Goal: Use online tool/utility: Utilize a website feature to perform a specific function

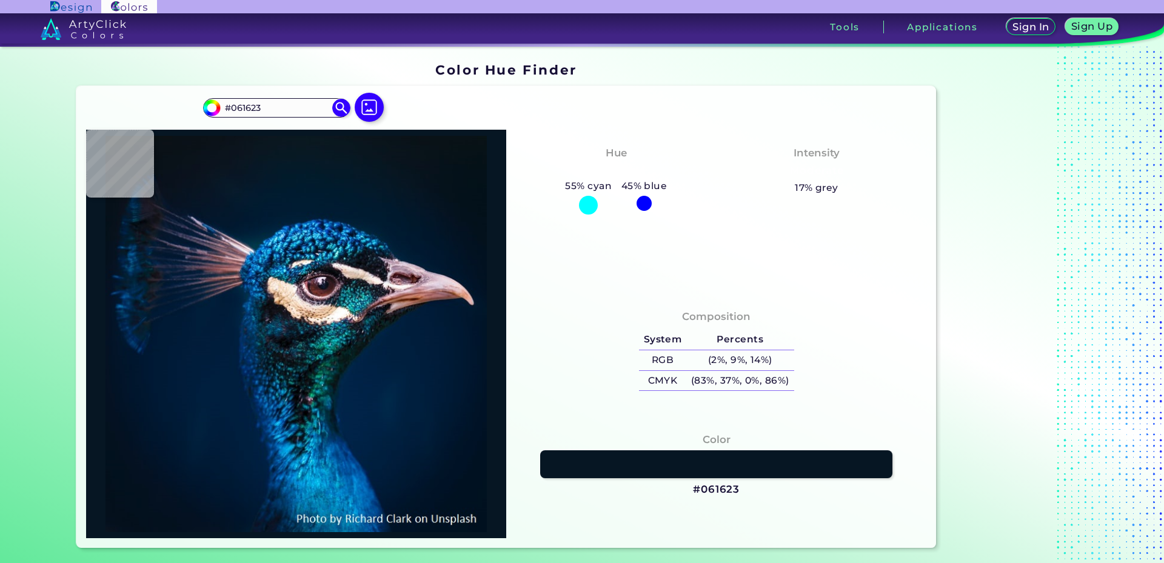
type input "#03111a"
type input "#03111A"
type input "#000000"
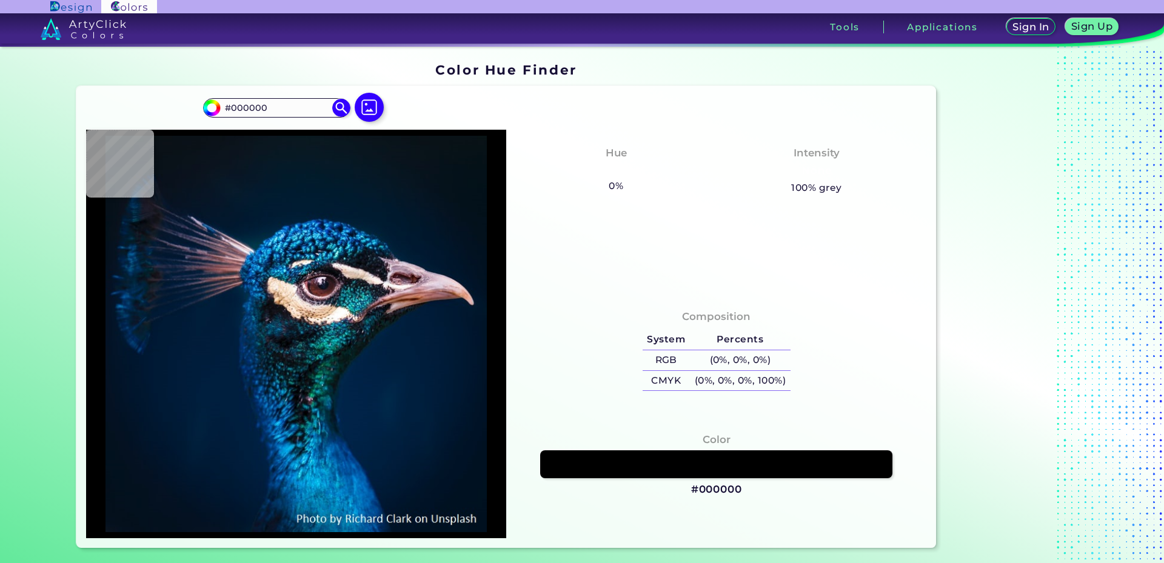
type input "#03111a"
type input "#03111A"
type input "#051320"
type input "#041728"
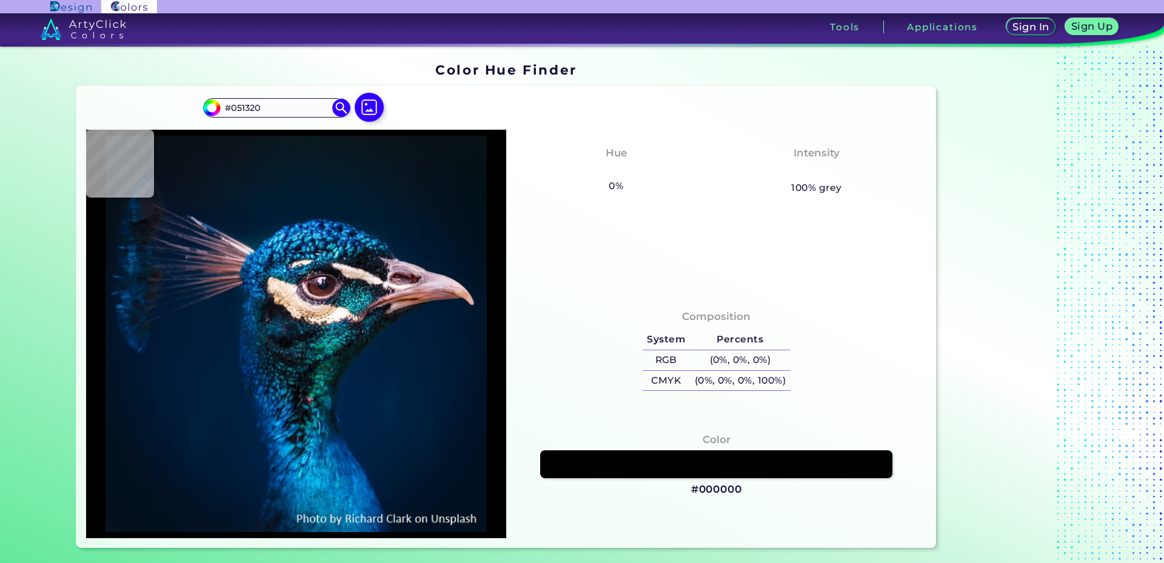
type input "#041728"
type input "#01172b"
type input "#01172B"
type input "#00192d"
type input "#00192D"
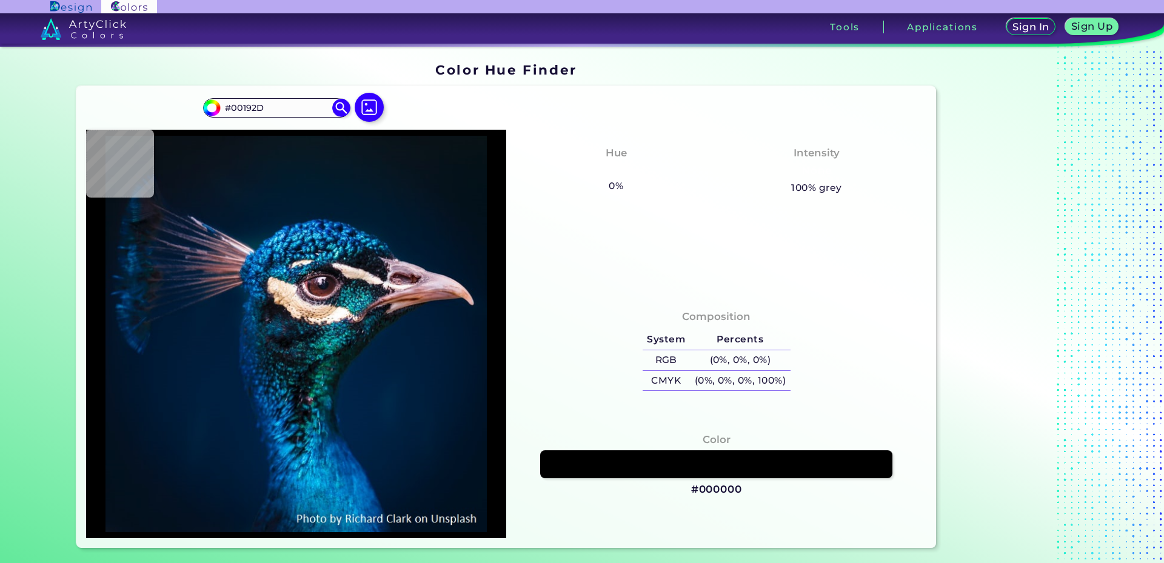
type input "#001a31"
type input "#001A31"
type input "#021c33"
type input "#021C33"
type input "#002139"
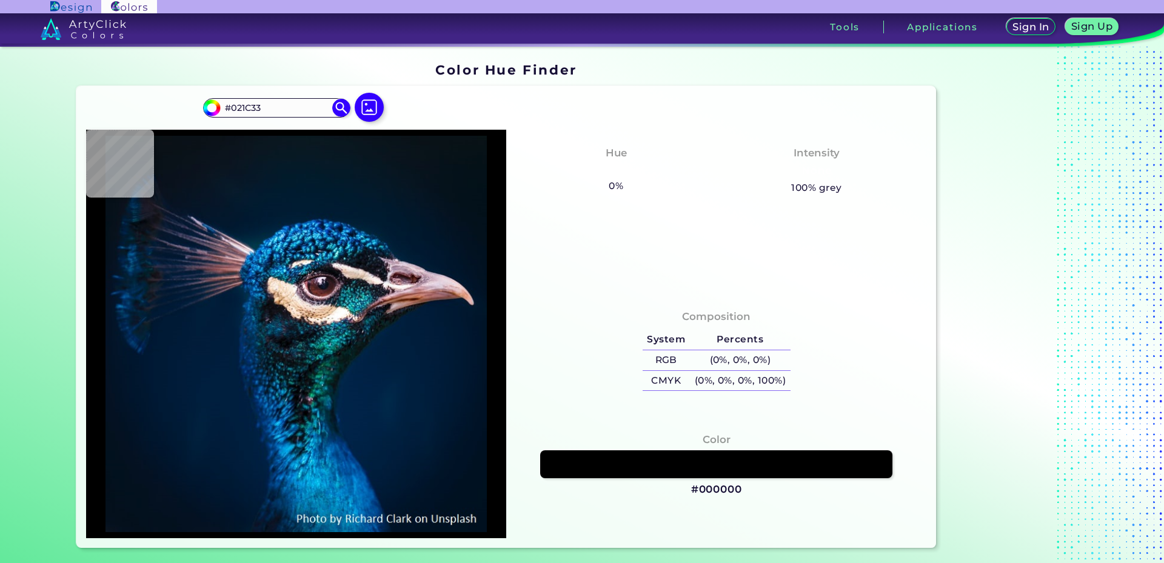
type input "#002139"
type input "#003d7a"
type input "#003D7A"
type input "#023b65"
type input "#023B65"
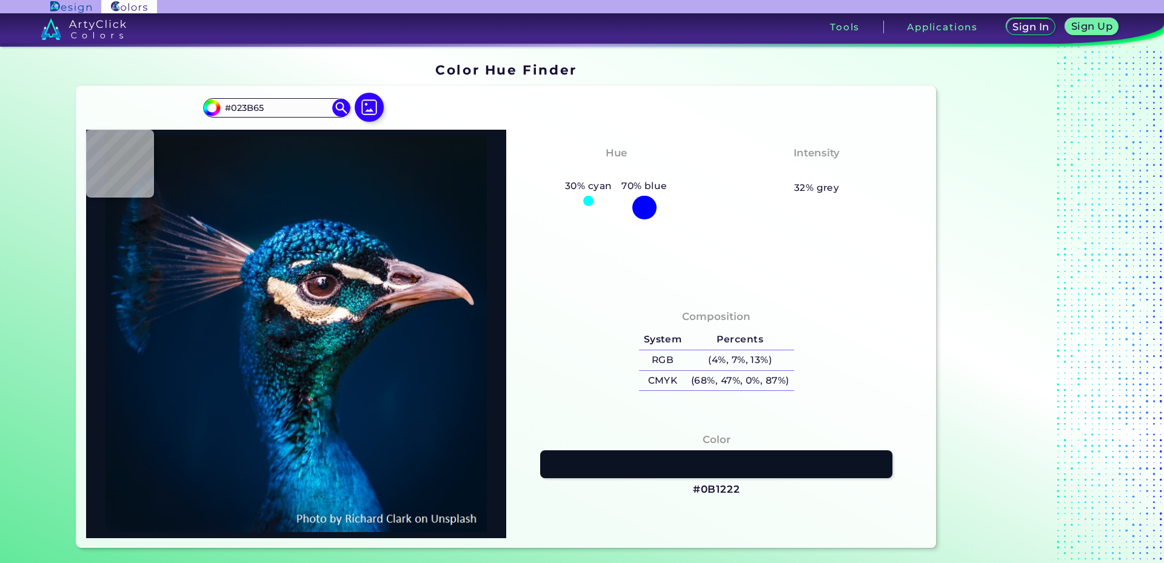
type input "#0b1222"
type input "#0B1222"
type input "#161e2b"
type input "#161E2B"
type input "#00020d"
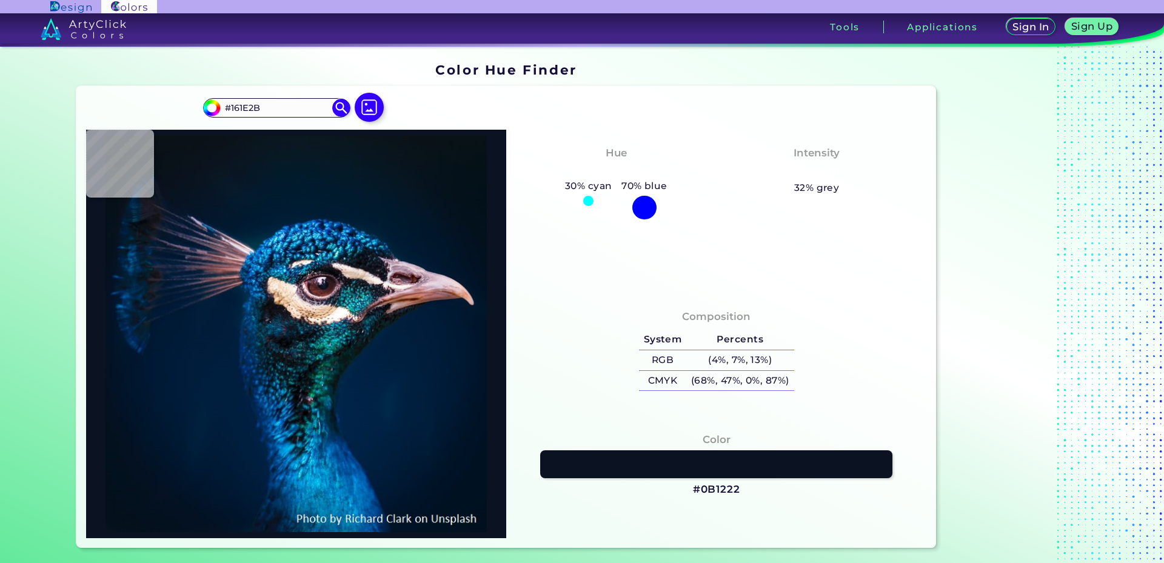
type input "#00020D"
type input "#11161c"
type input "#11161C"
type input "#0f1316"
type input "#0F1316"
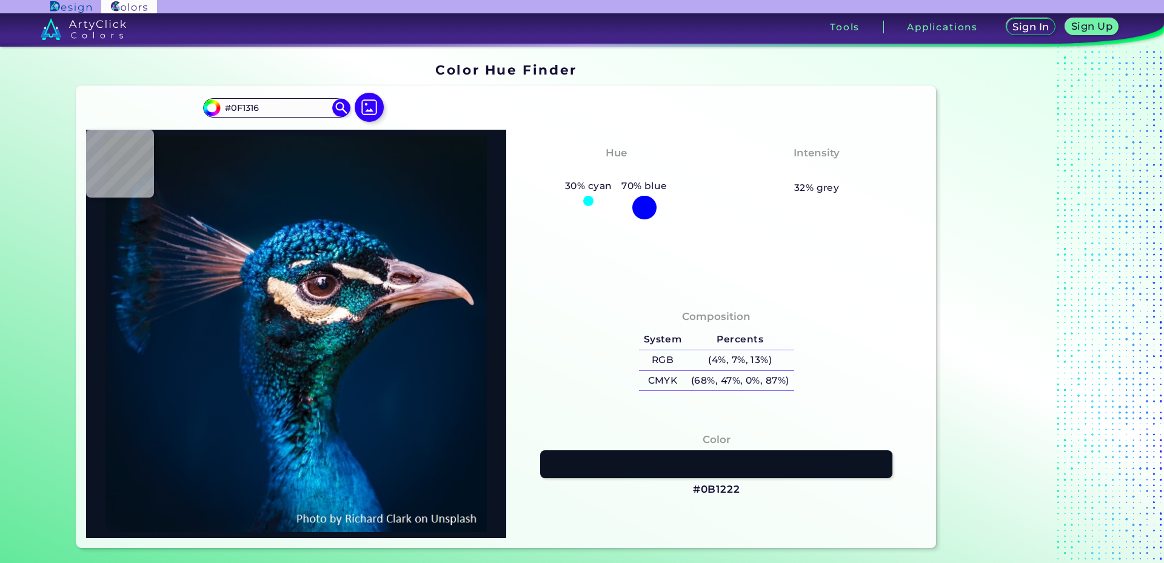
type input "#111518"
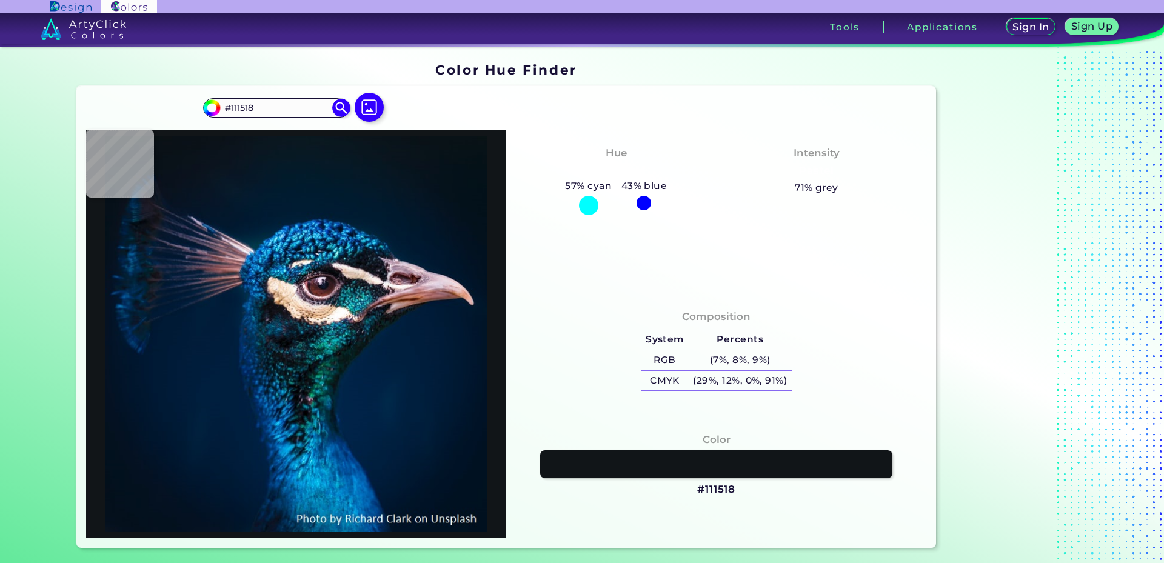
type input "#161a1f"
type input "#161A1F"
type input "#121f25"
type input "#121F25"
type input "#101823"
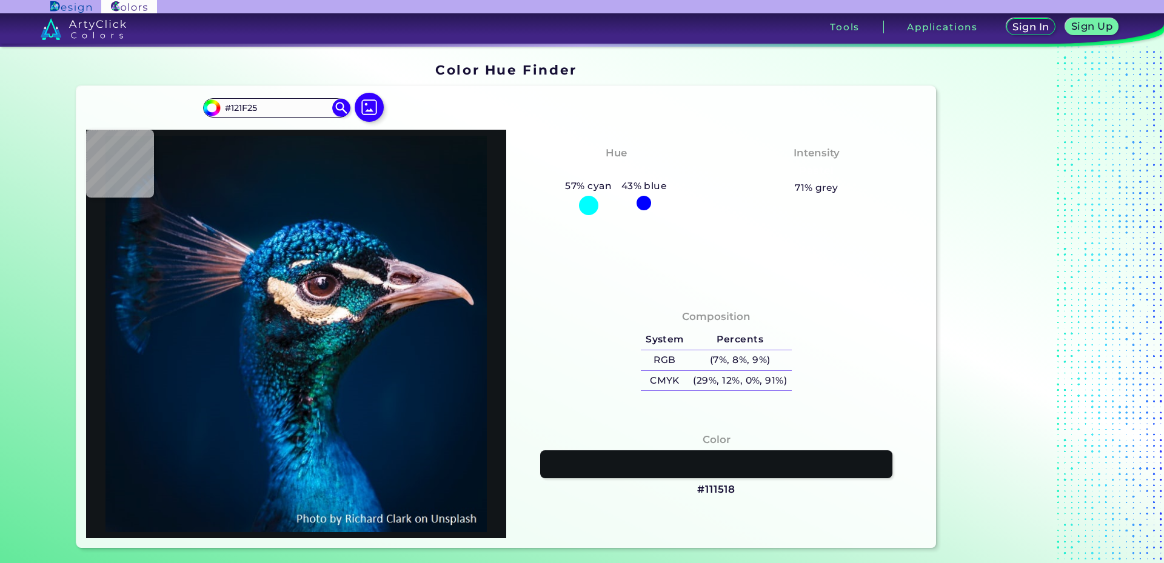
type input "#101823"
type input "#06121b"
type input "#06121B"
type input "#31333e"
type input "#31333E"
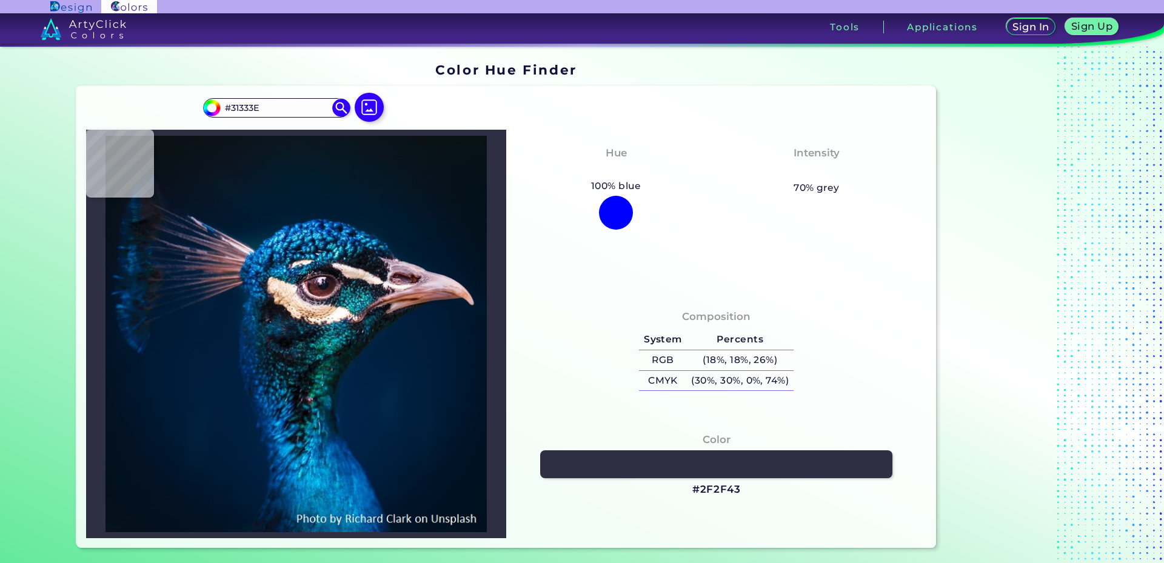
type input "#2f2f43"
type input "#2F2F43"
type input "#326275"
type input "#257997"
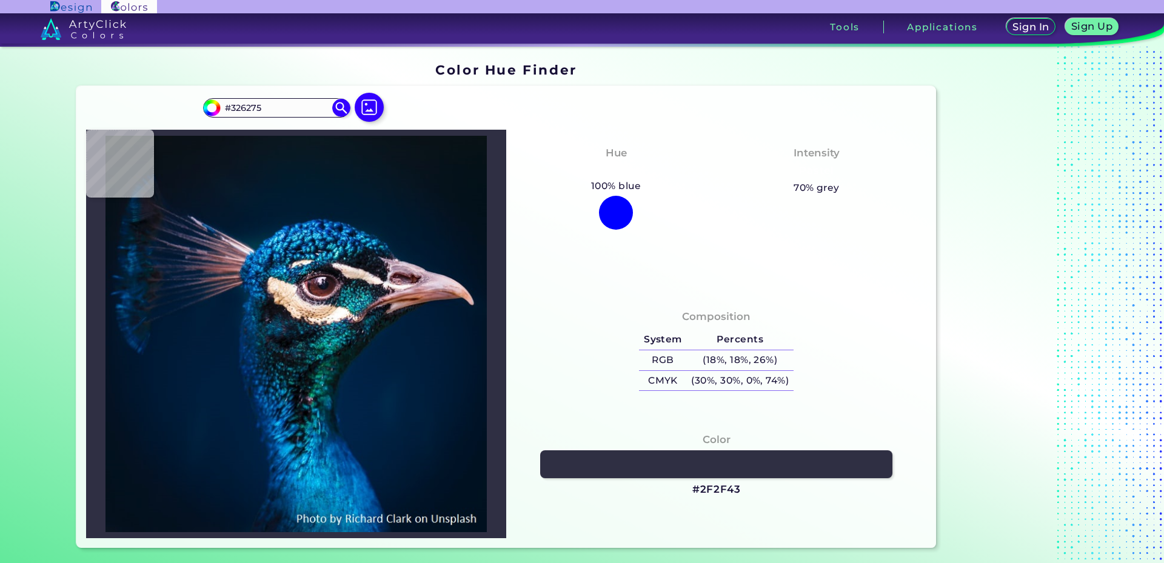
type input "#257997"
type input "#055880"
type input "#9399a5"
type input "#9399A5"
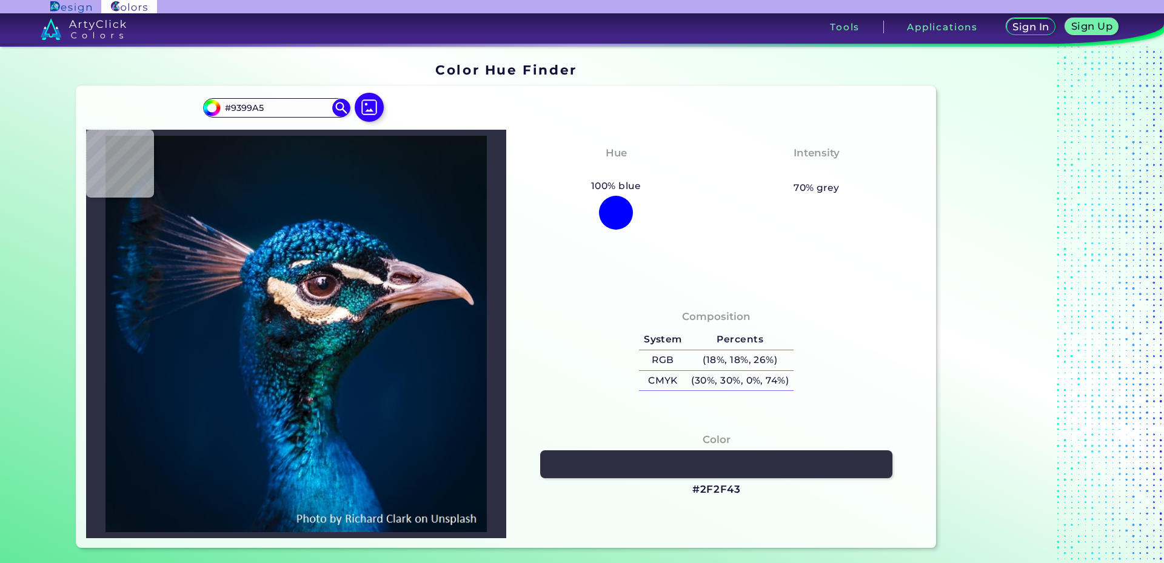
type input "#f8f4ed"
type input "#F8F4ED"
type input "#13829b"
type input "#13829B"
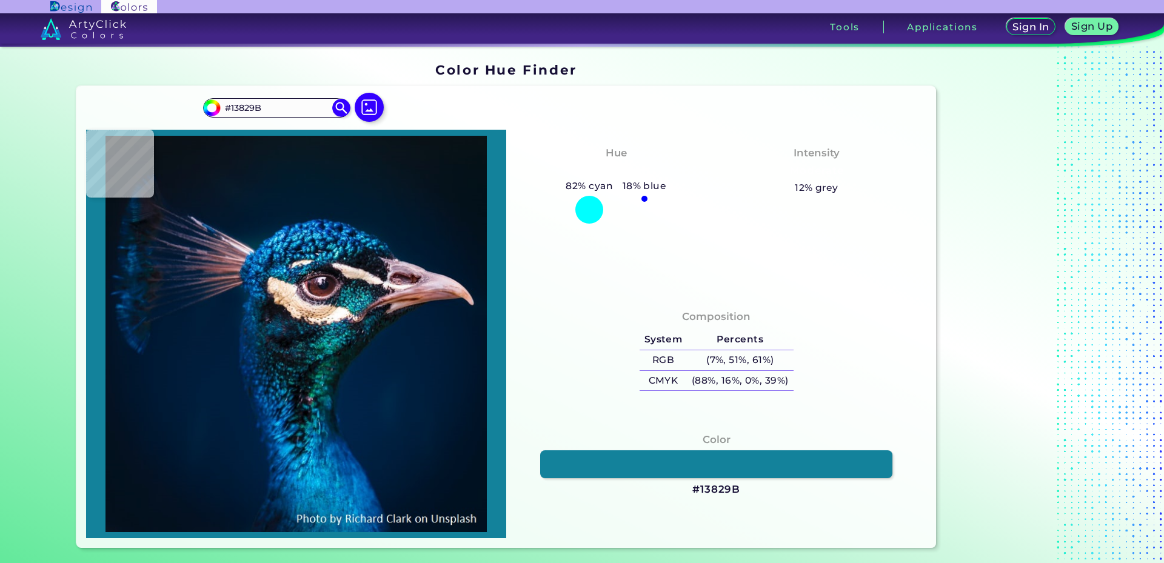
type input "#51c4db"
type input "#51C4DB"
type input "#052234"
type input "#5ec6e2"
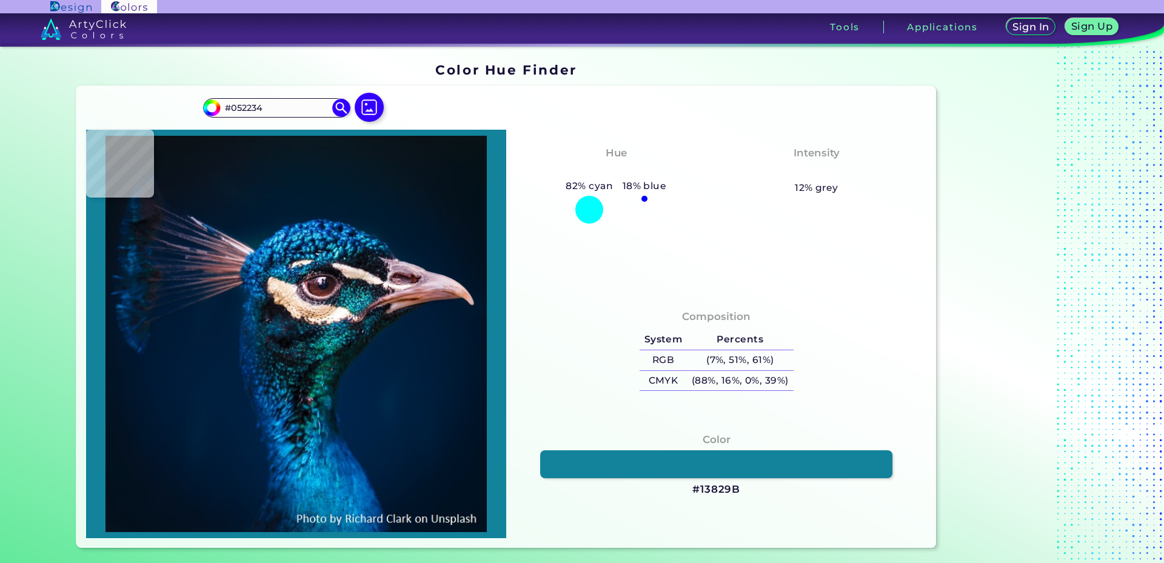
type input "#5EC6E2"
type input "#ecdbe1"
type input "#ECDBE1"
type input "#c9a586"
type input "#C9A586"
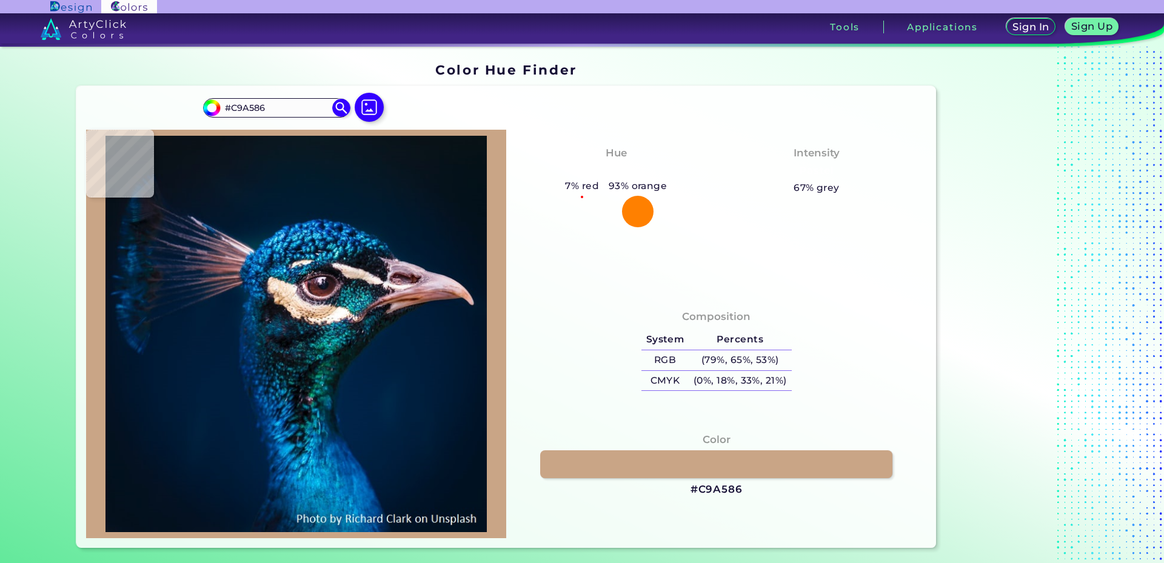
type input "#065460"
type input "#081818"
type input "#002247"
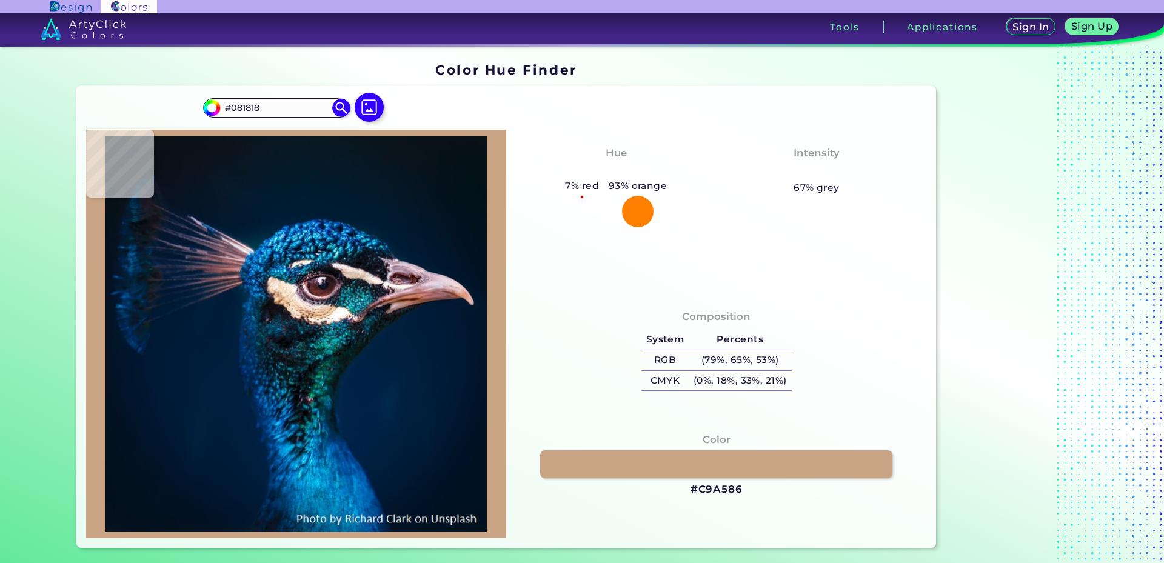
type input "#002247"
type input "#002245"
type input "#002041"
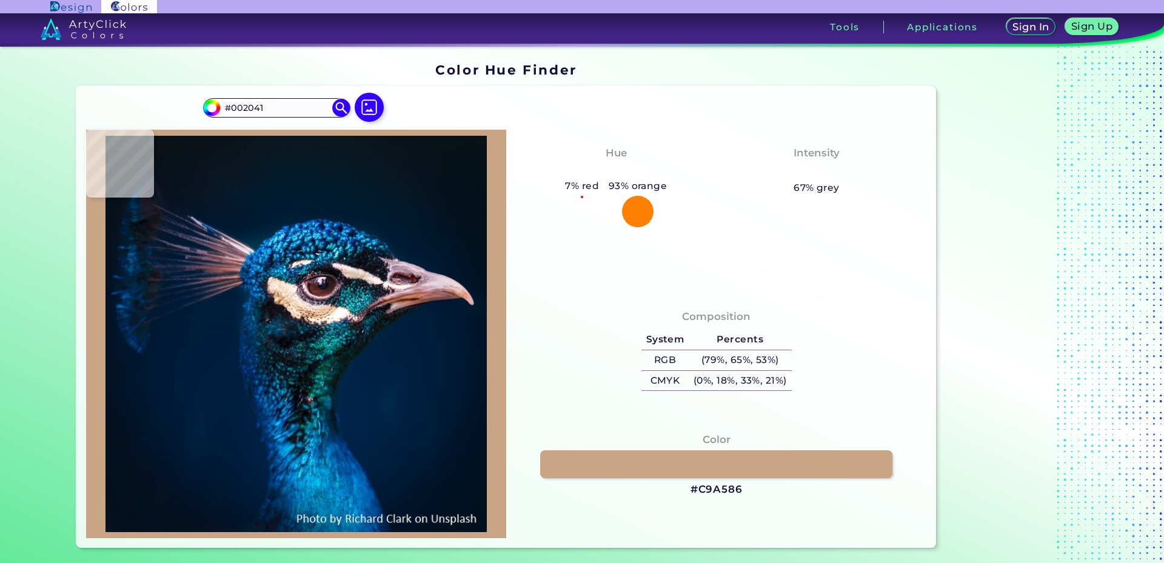
type input "#00203f"
type input "#00203F"
type input "#001f3e"
type input "#001F3E"
type input "#001d3d"
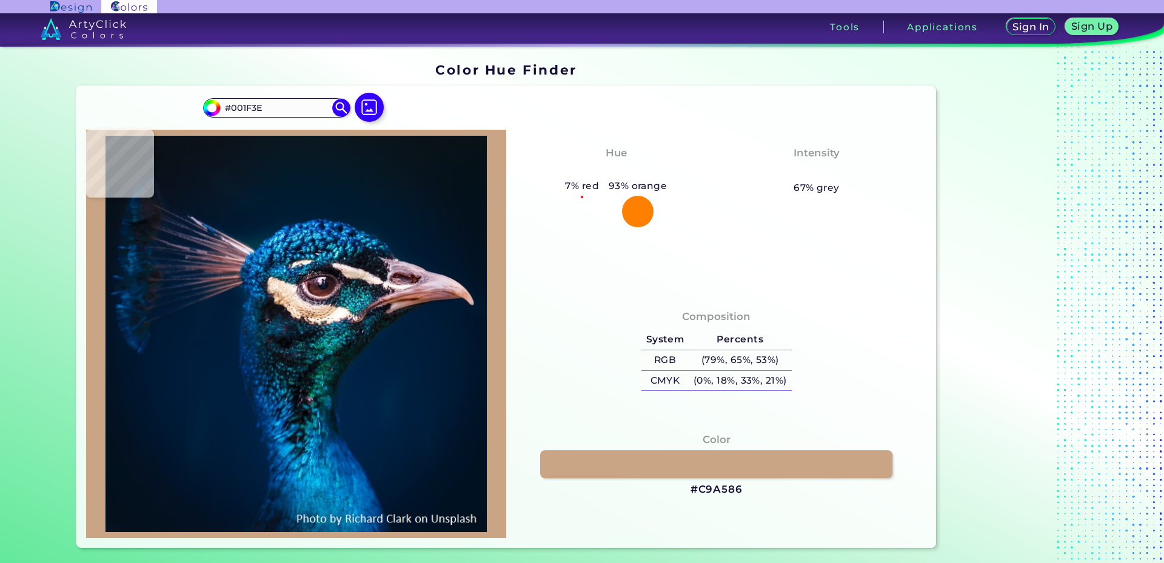
type input "#001D3D"
type input "#011c39"
type input "#011C39"
type input "#001b38"
type input "#001B38"
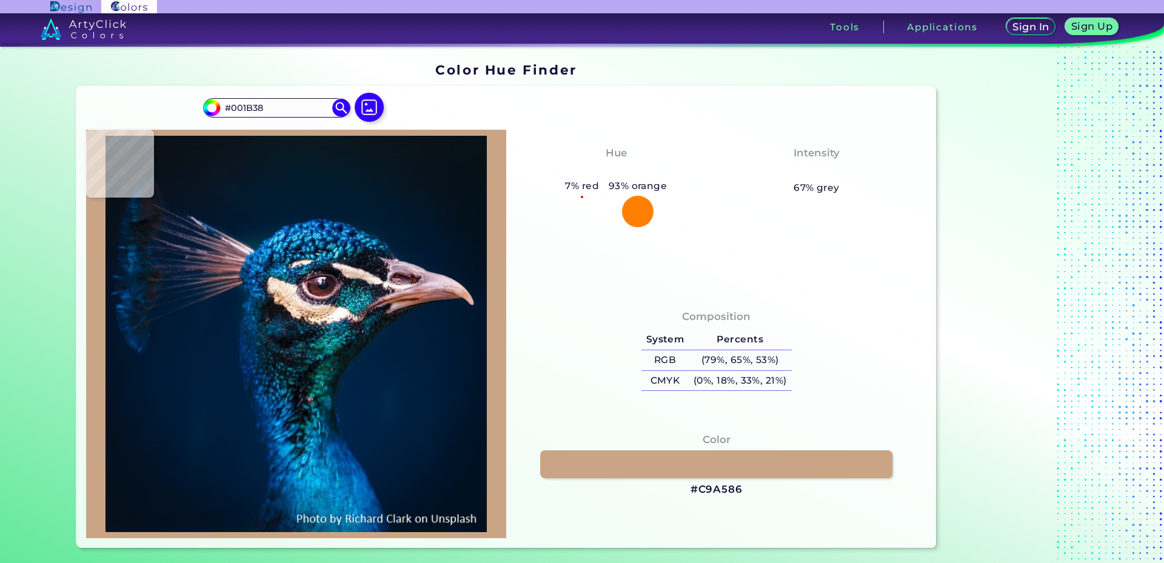
type input "#001a34"
type input "#001A34"
type input "#001933"
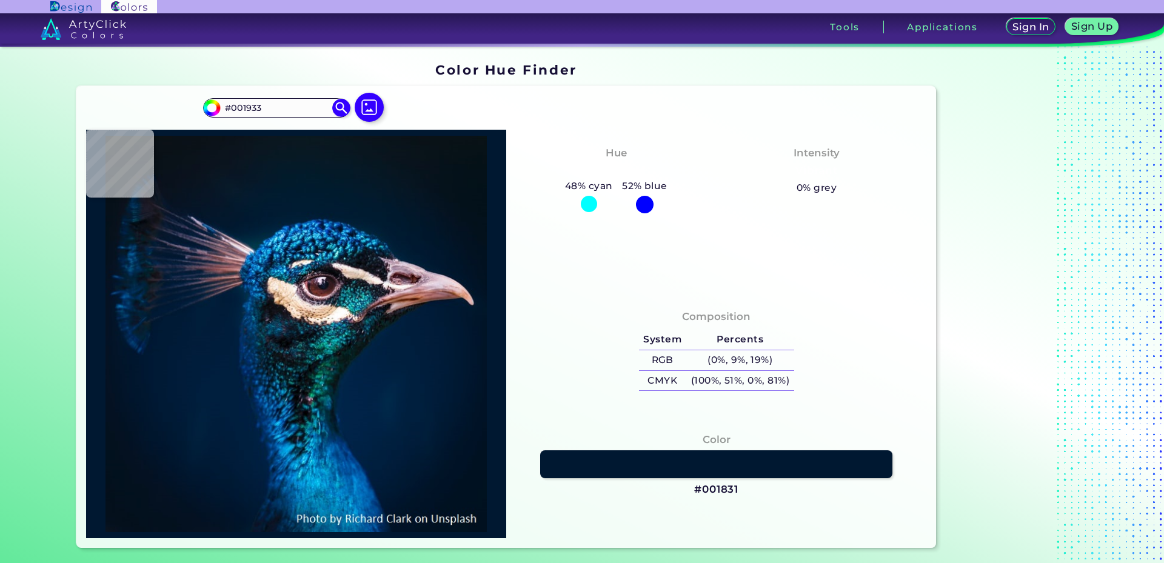
type input "#001831"
type input "#01172e"
type input "#01172E"
type input "#001528"
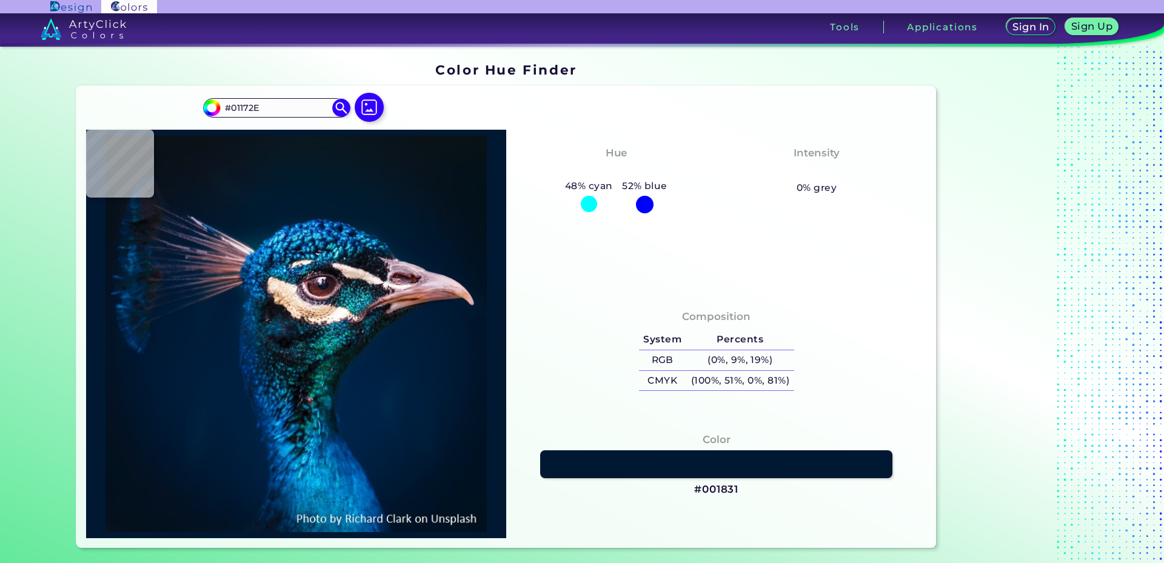
type input "#001528"
type input "#011327"
type input "#001226"
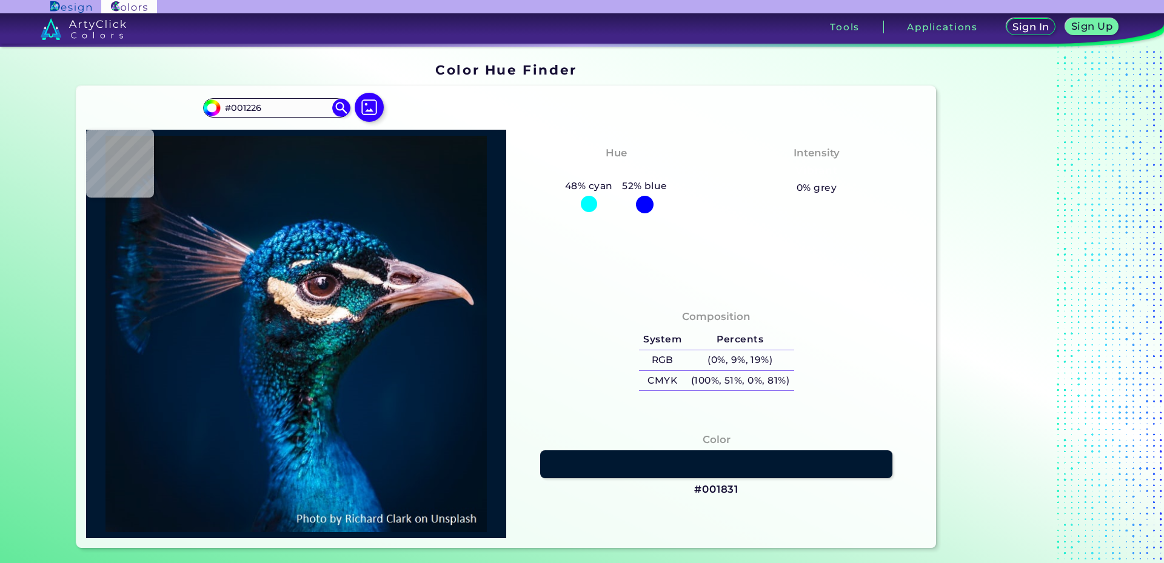
type input "#001123"
type input "#001121"
type input "#000000"
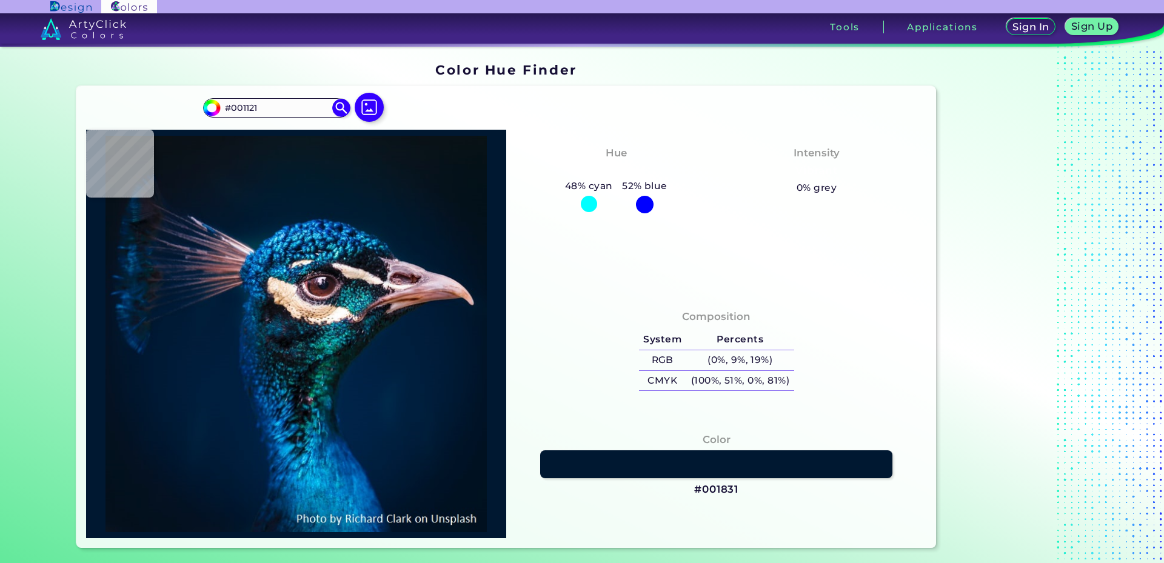
type input "#000000"
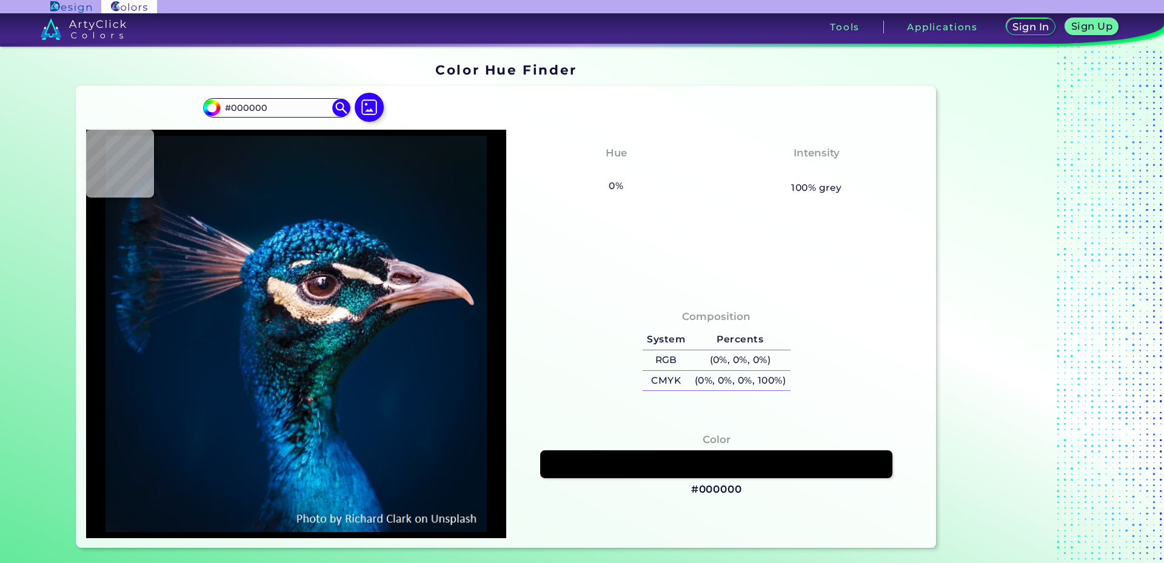
type input "#021123"
type input "#011425"
type input "#001529"
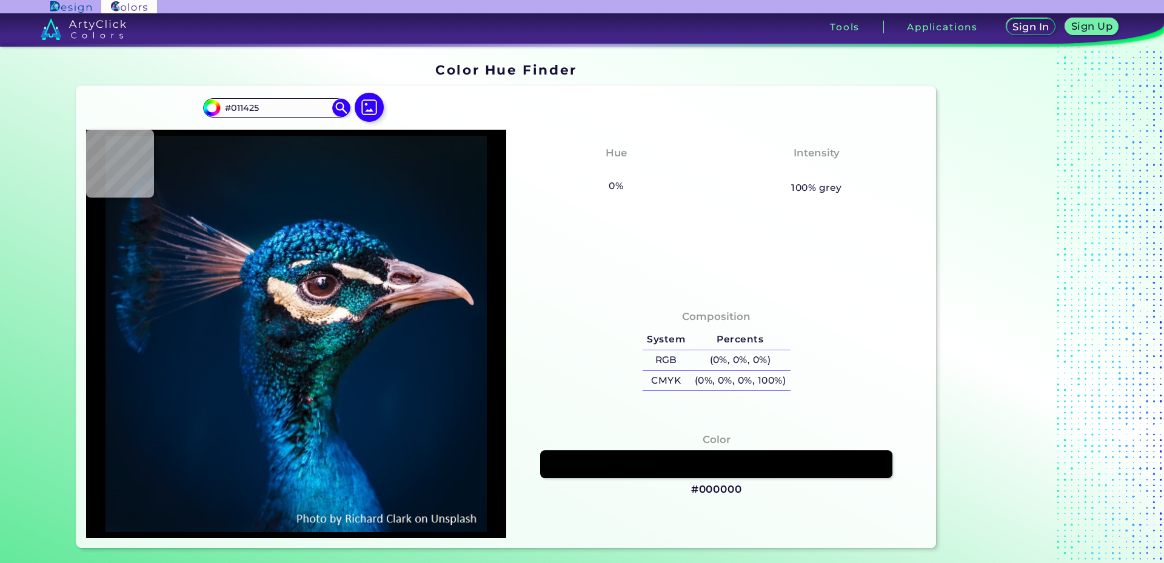
type input "#001529"
type input "#00162b"
type input "#00162B"
type input "#00172e"
type input "#00172E"
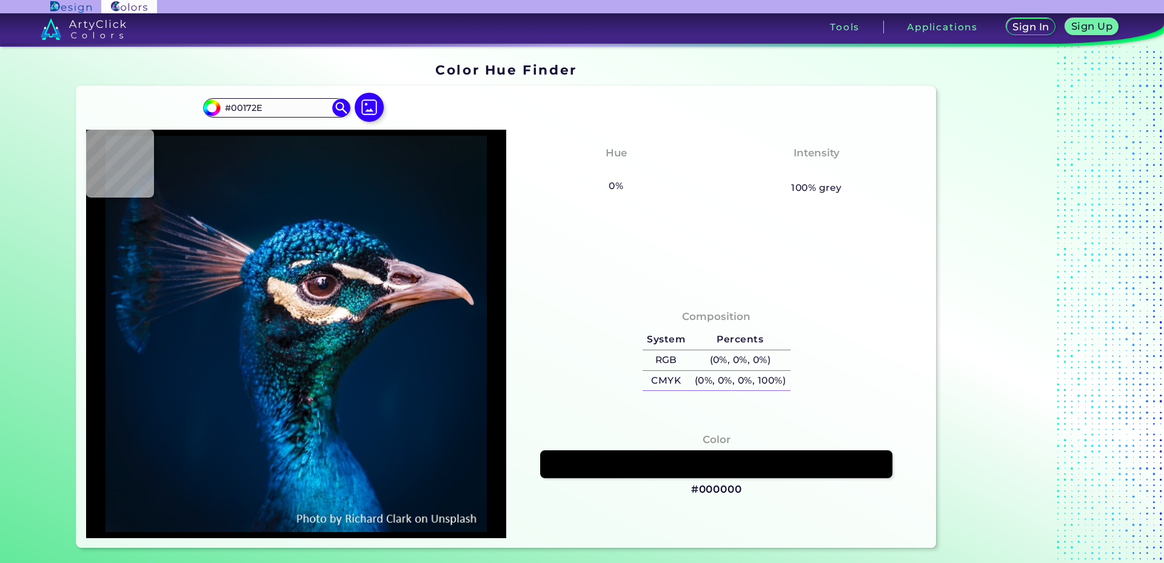
type input "#001a31"
type input "#001A31"
type input "#041d38"
type input "#041D38"
type input "#bfabbf"
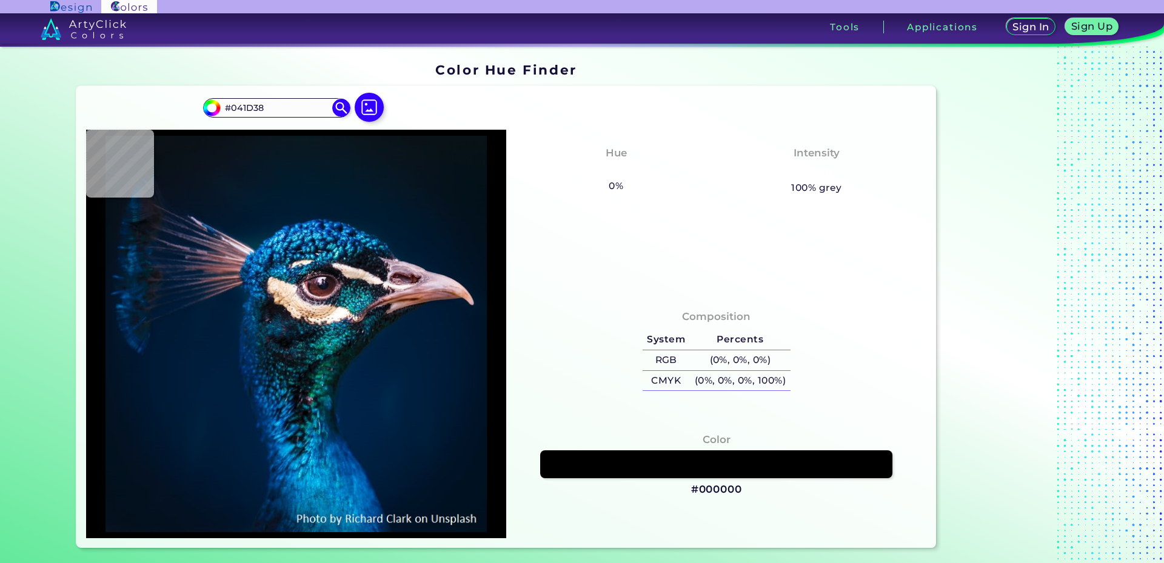
type input "#BFABBF"
type input "#eedce6"
type input "#EEDCE6"
type input "#935651"
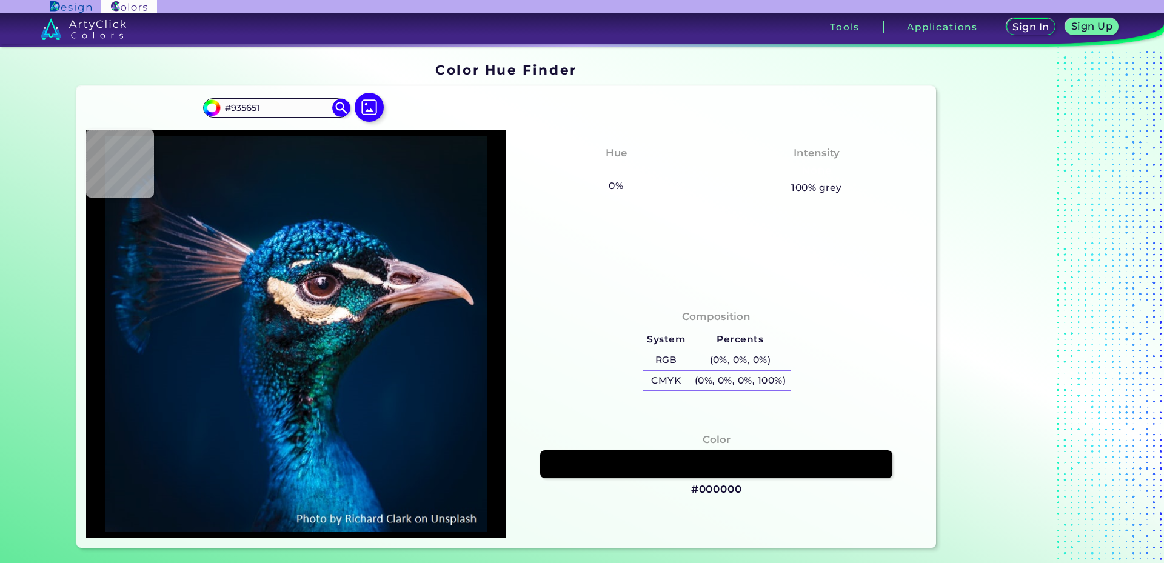
type input "#001b36"
type input "#001B36"
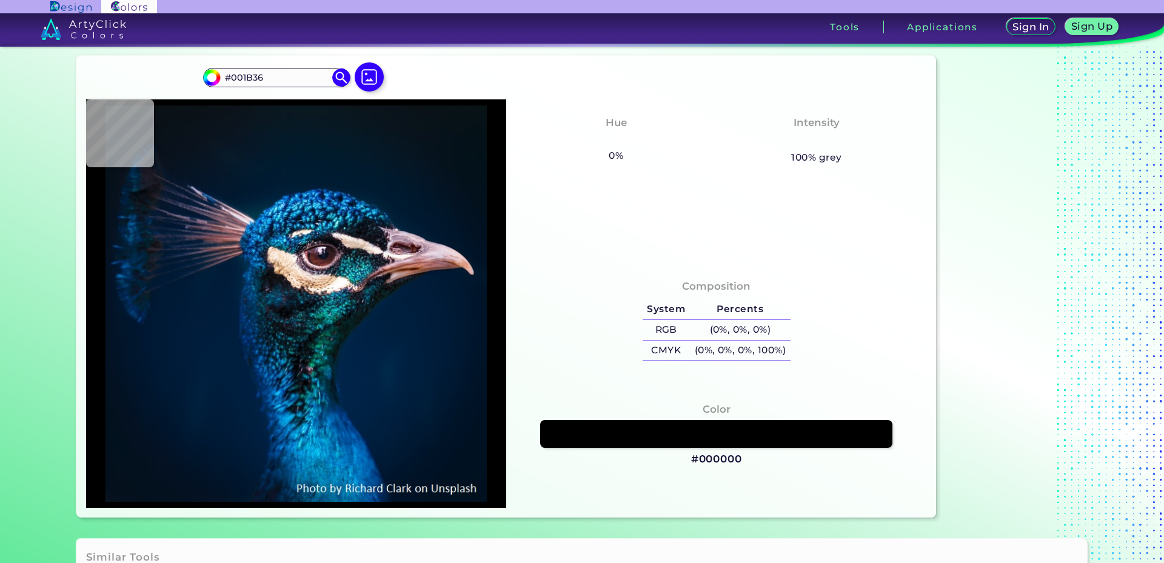
type input "#001b38"
type input "#001B38"
type input "#011c39"
type input "#011C39"
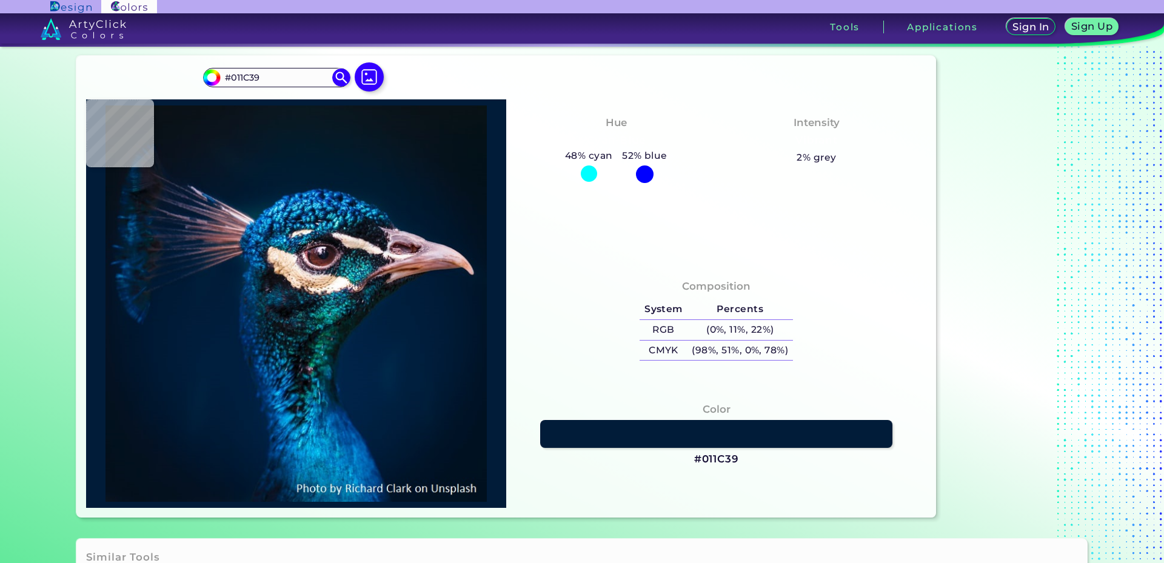
type input "#001b38"
type input "#001B38"
type input "#001a35"
type input "#001A35"
type input "#001832"
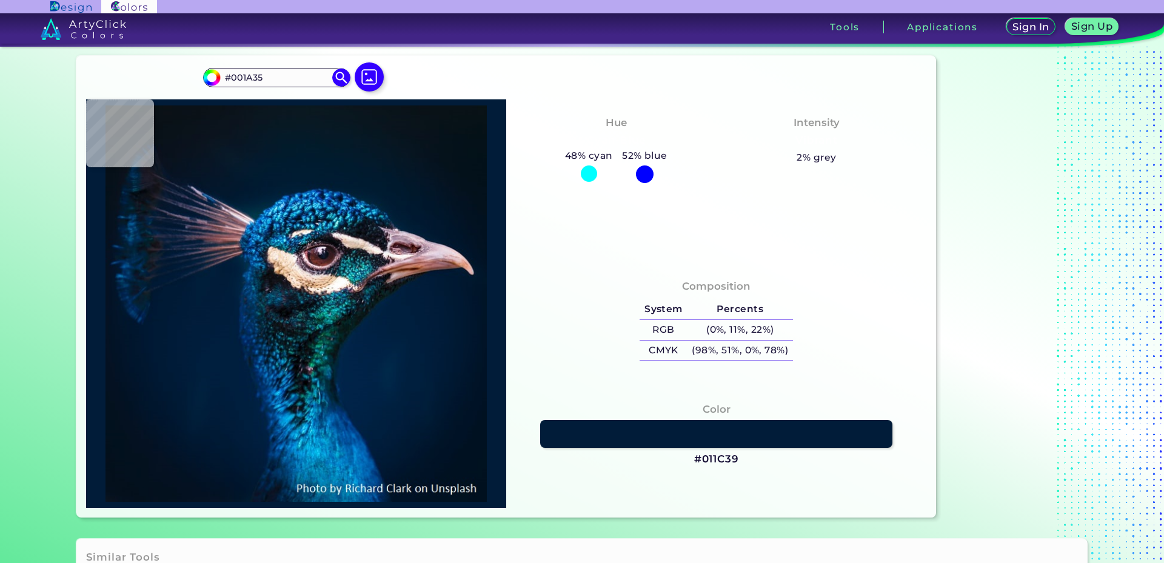
type input "#001832"
type input "#01172f"
type input "#01172F"
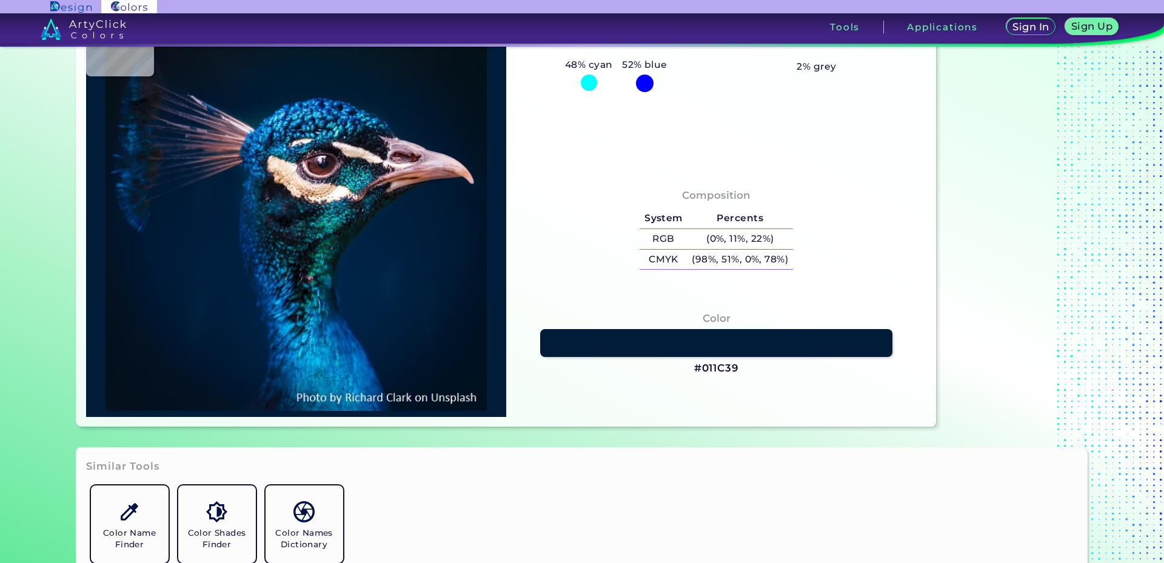
type input "#00142c"
type input "#00142C"
type input "#00152a"
type input "#00152A"
type input "#001429"
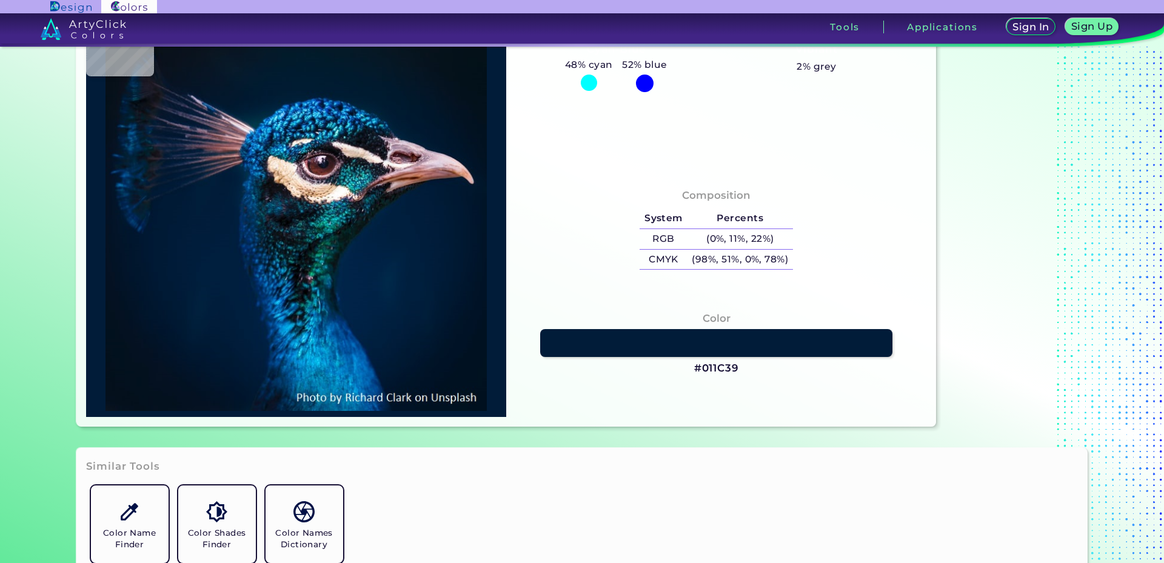
type input "#001429"
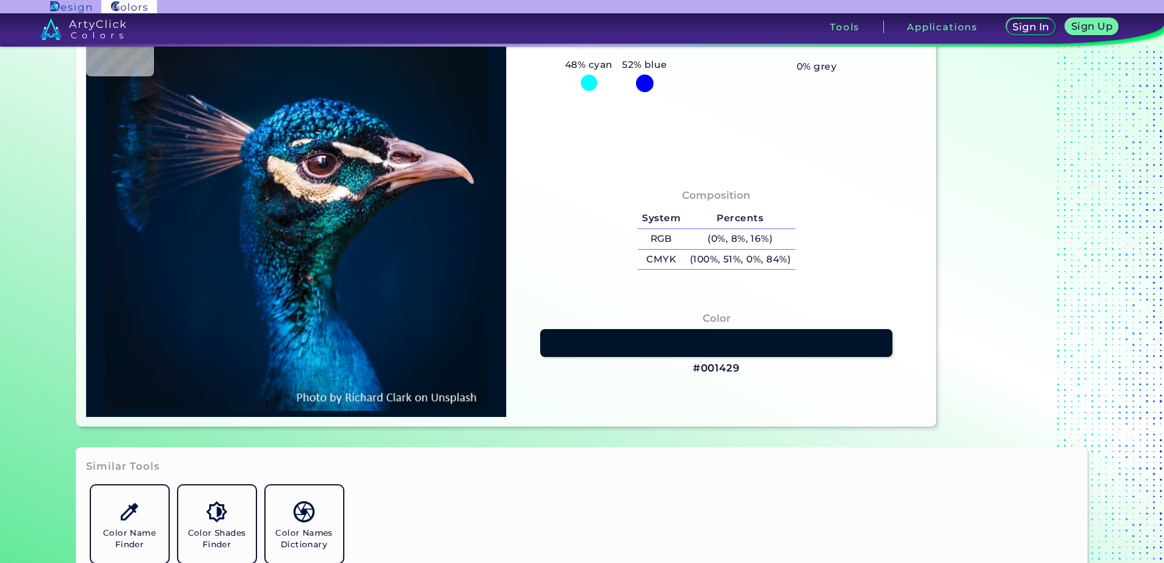
type input "#001427"
type input "#001528"
type input "#001429"
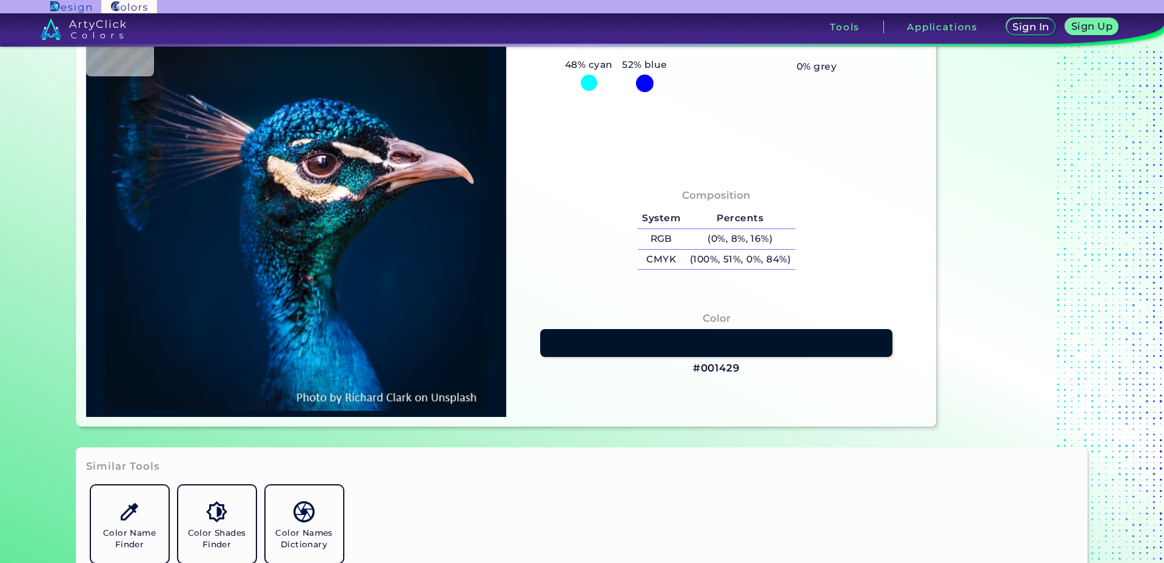
type input "#001429"
type input "#00142b"
type input "#00142B"
type input "#00142c"
type input "#00142C"
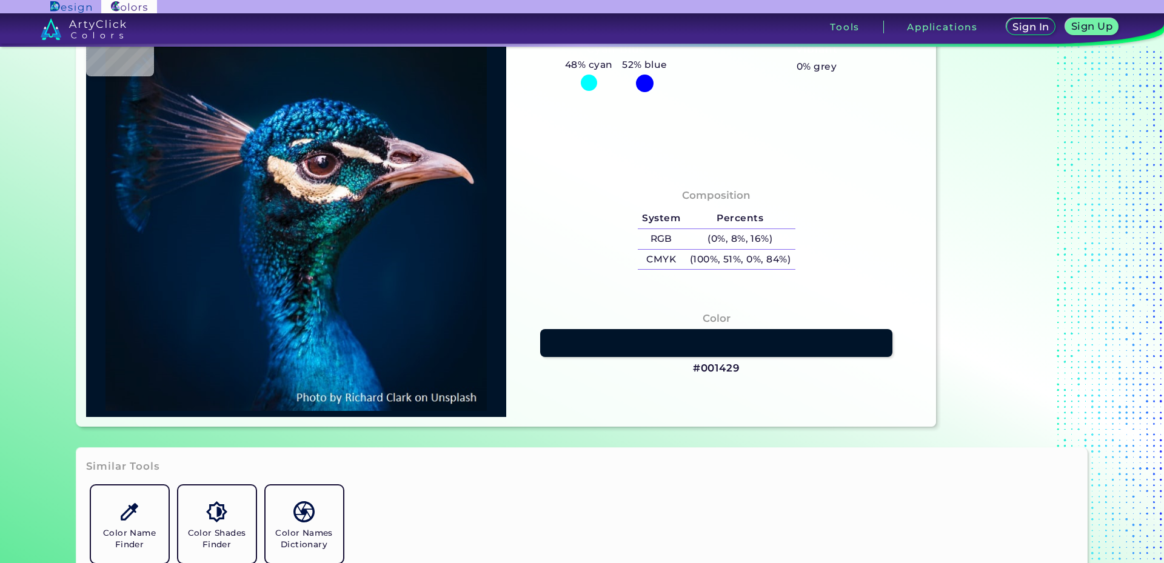
type input "#00152a"
type input "#00152A"
type input "#001427"
type input "#001226"
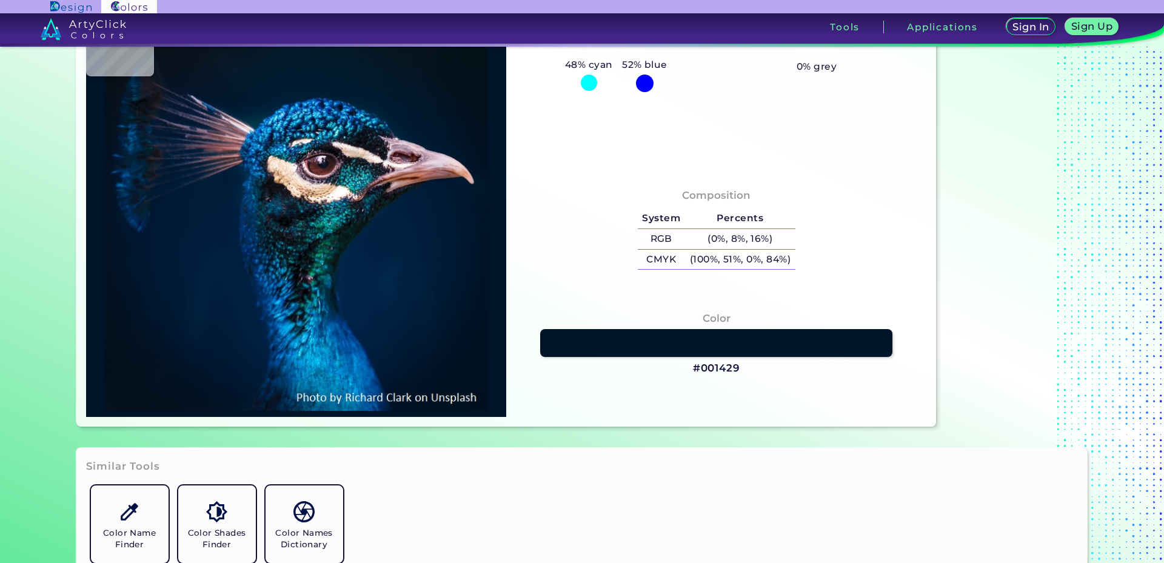
type input "#001226"
type input "#011224"
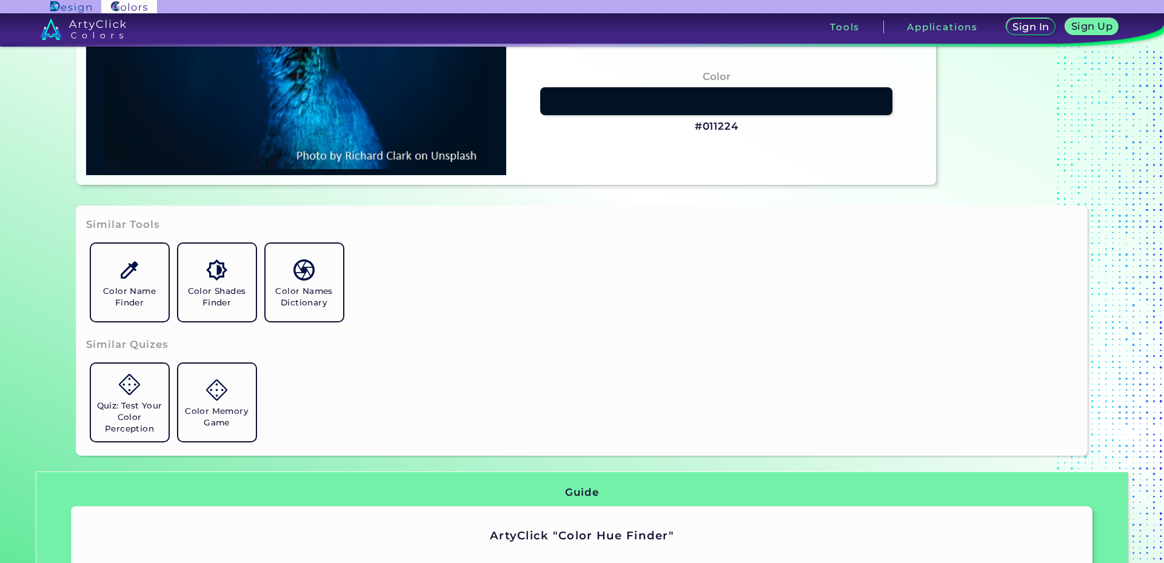
scroll to position [364, 0]
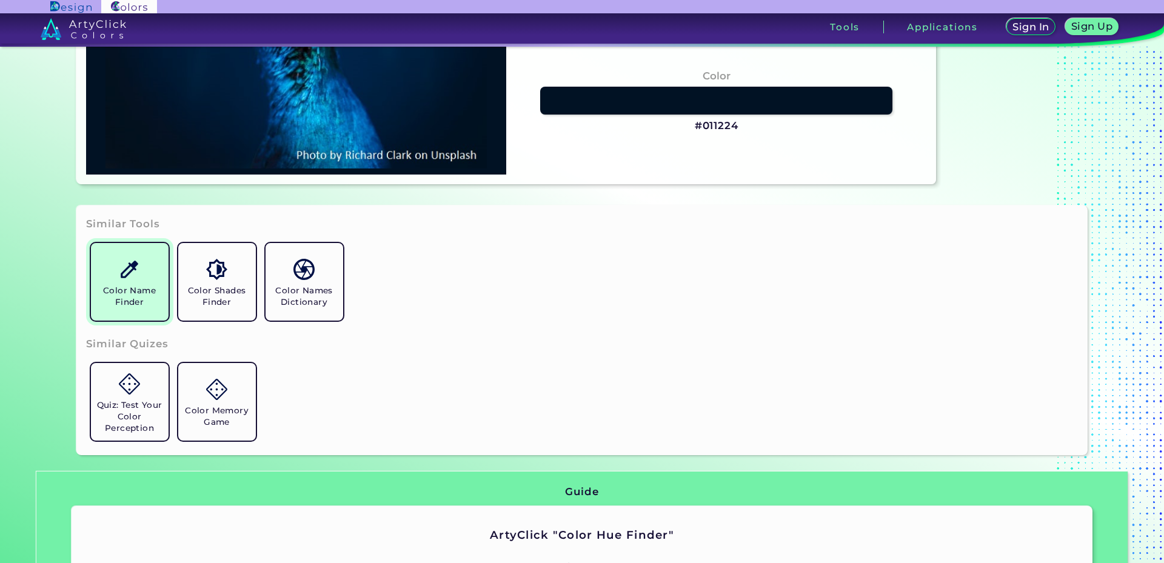
click at [130, 299] on h5 "Color Name Finder" at bounding box center [130, 296] width 68 height 23
